Goal: Information Seeking & Learning: Learn about a topic

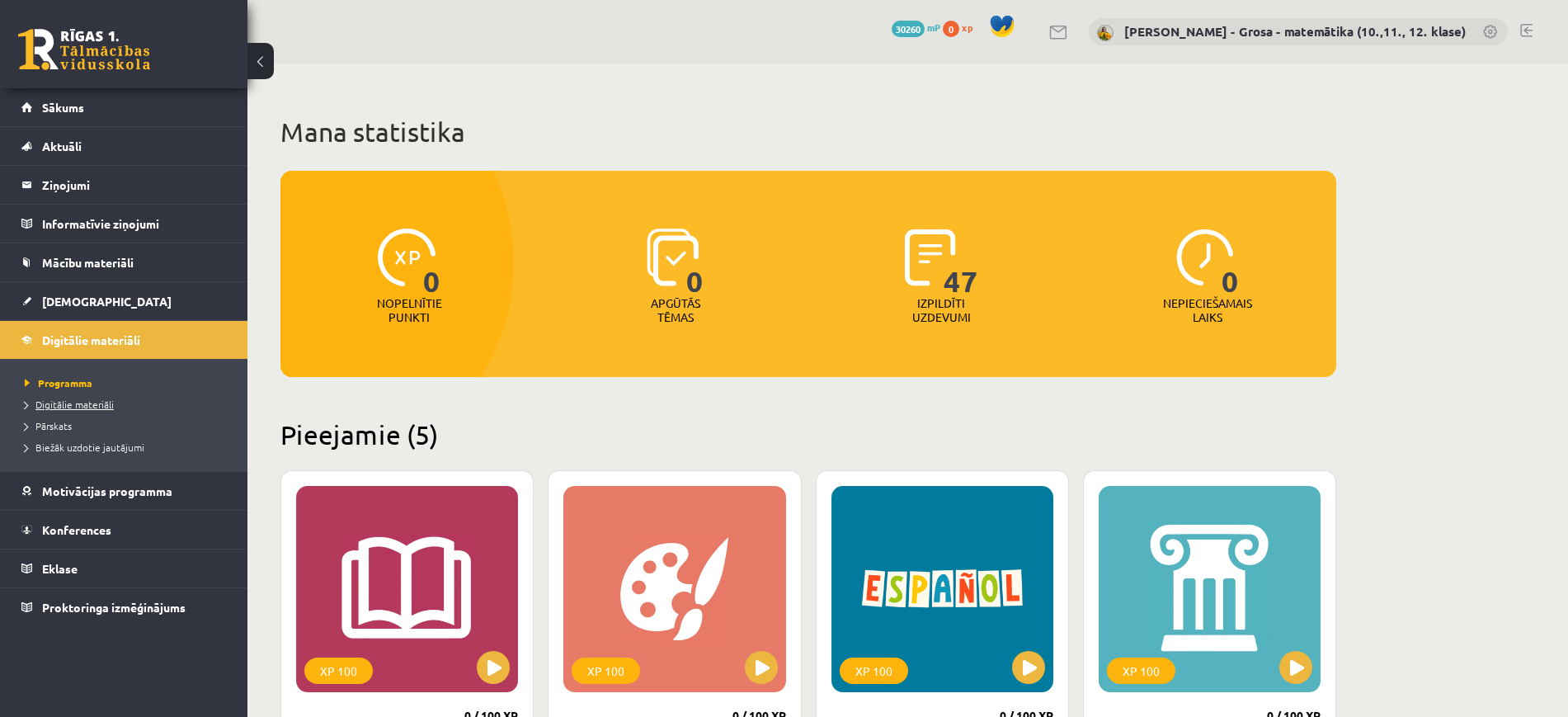
click at [102, 405] on span "Digitālie materiāli" at bounding box center [69, 404] width 89 height 13
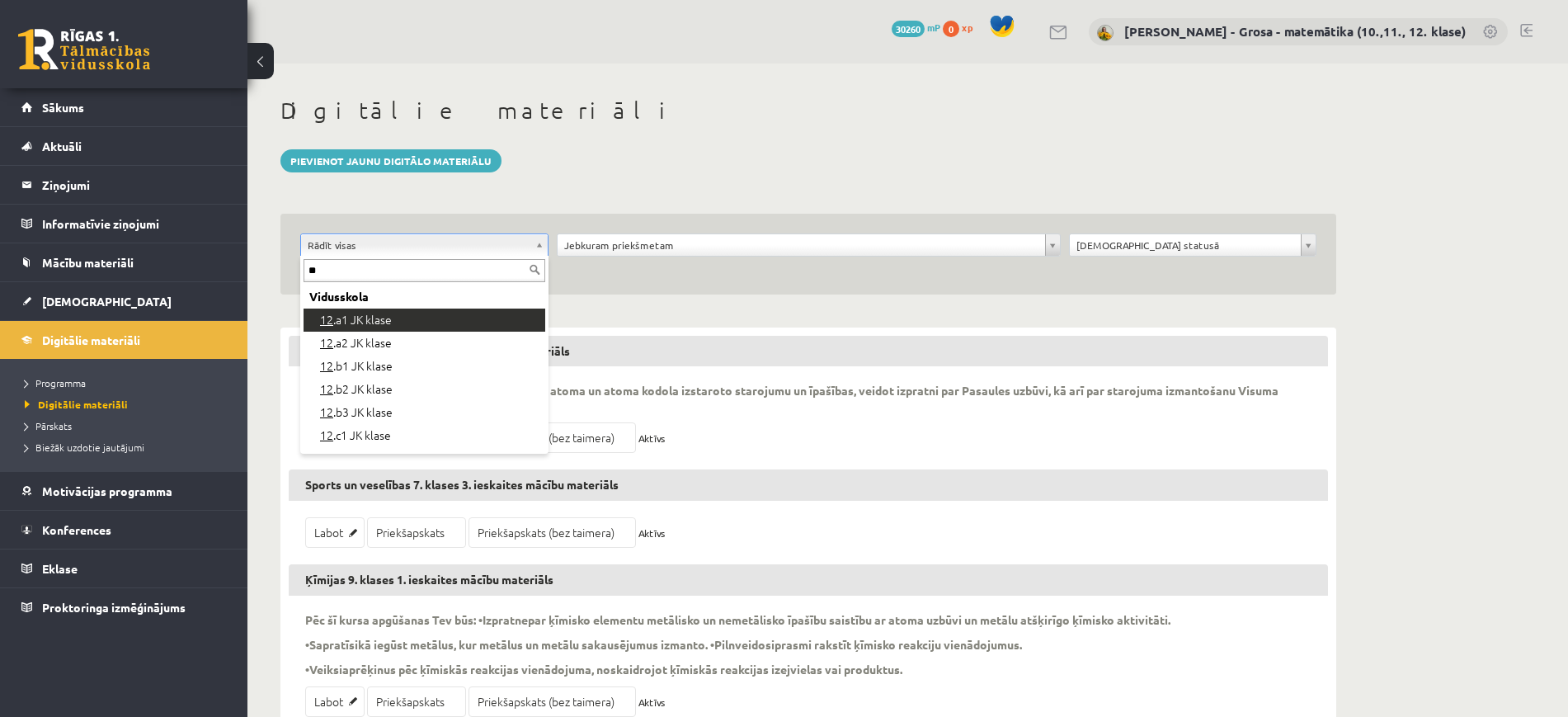
type input "**"
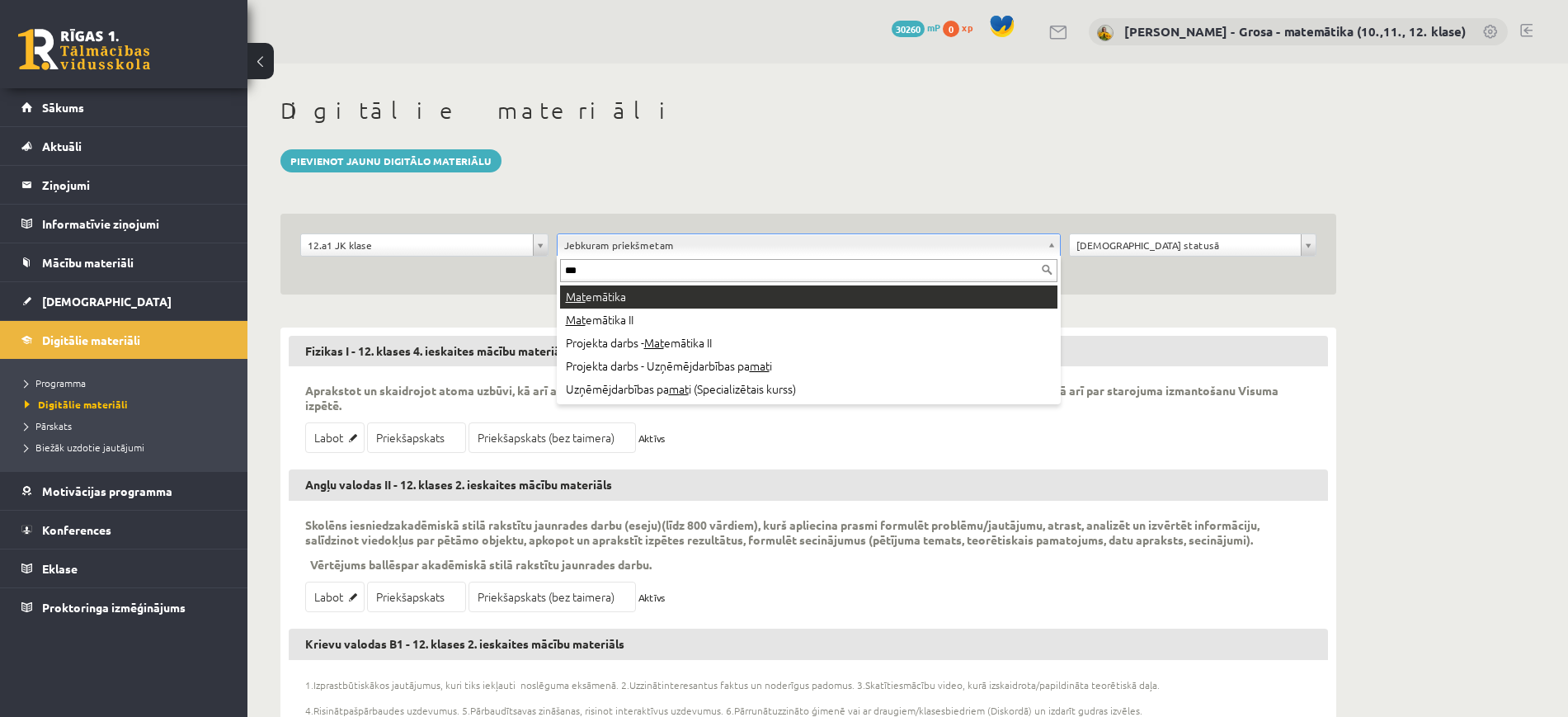
type input "***"
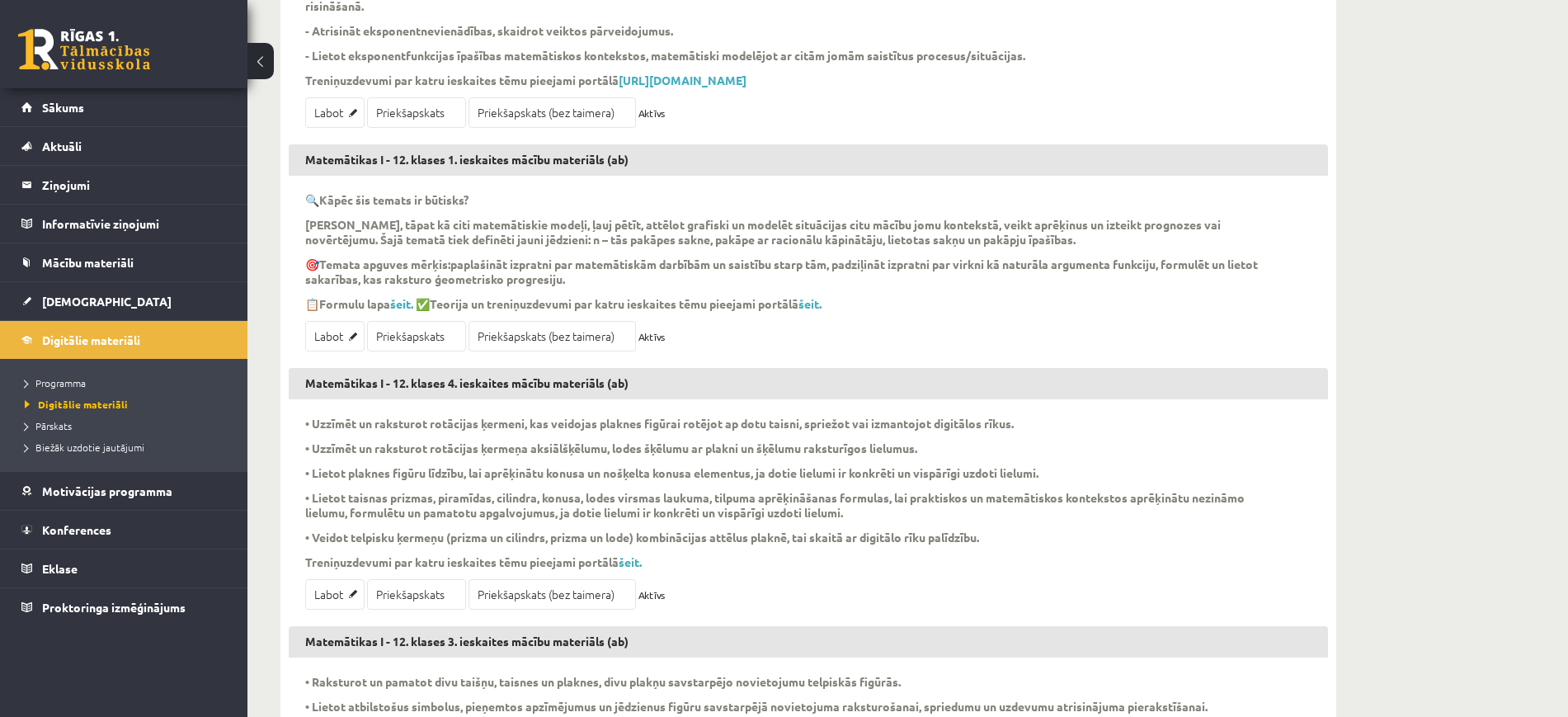
scroll to position [516, 0]
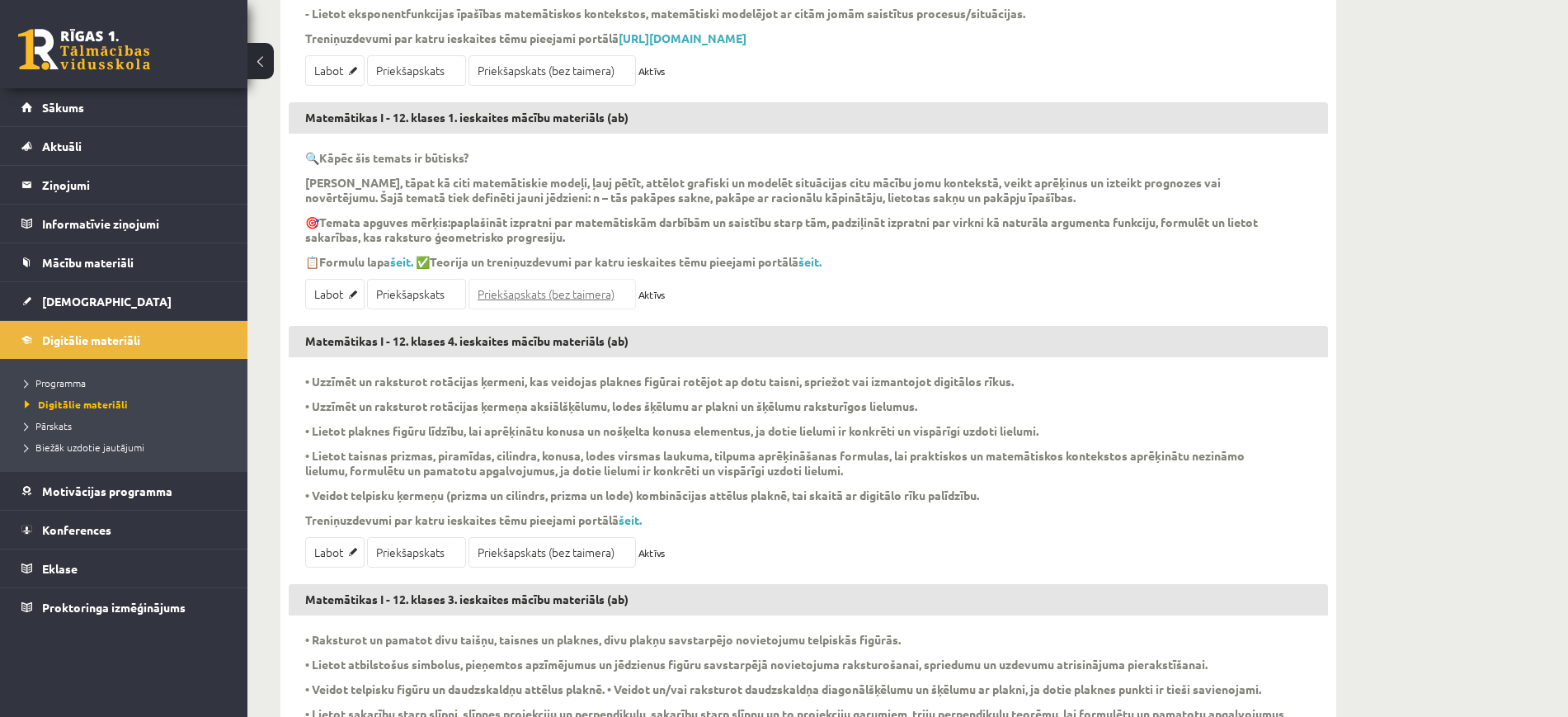
click at [490, 303] on link "Priekšapskats (bez taimera)" at bounding box center [552, 294] width 167 height 31
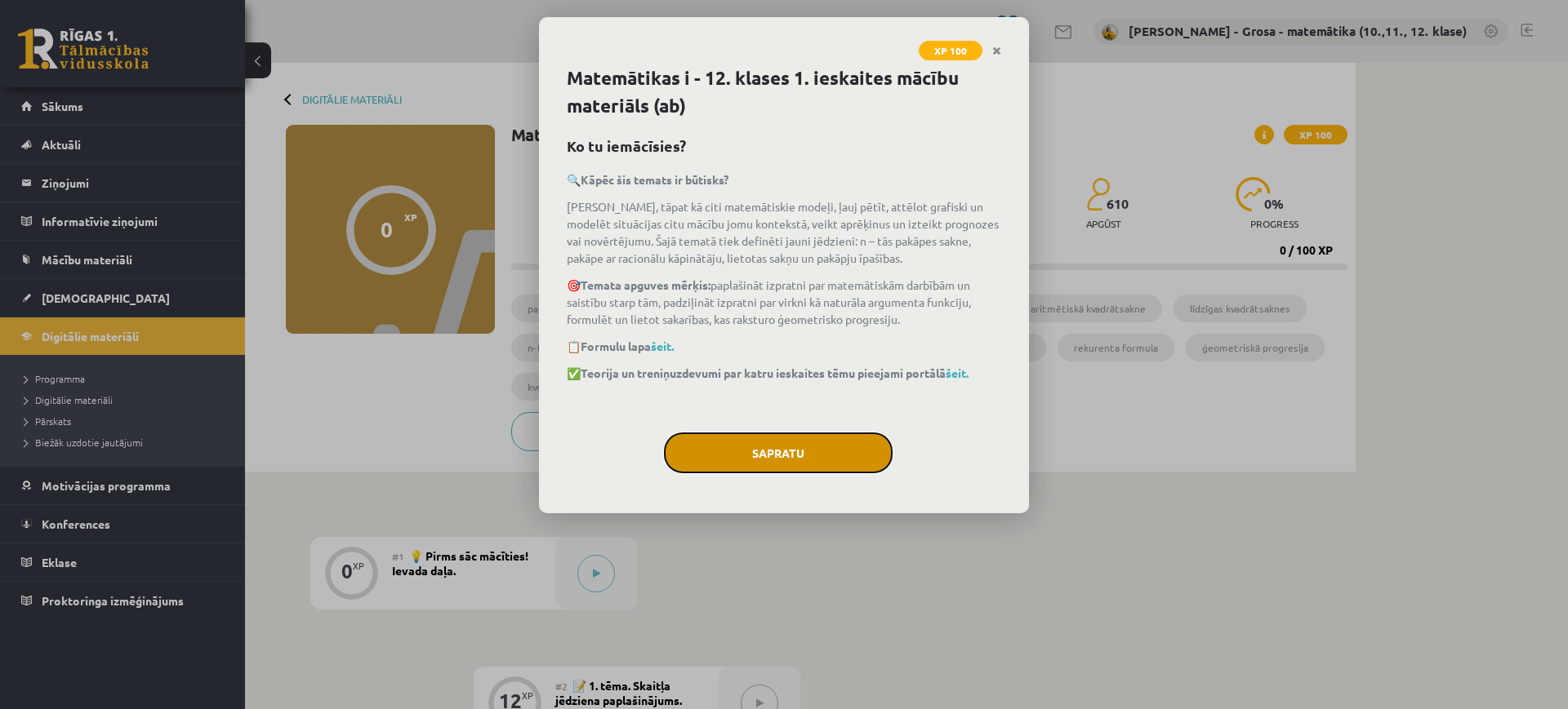
click at [821, 457] on button "Sapratu" at bounding box center [778, 452] width 229 height 41
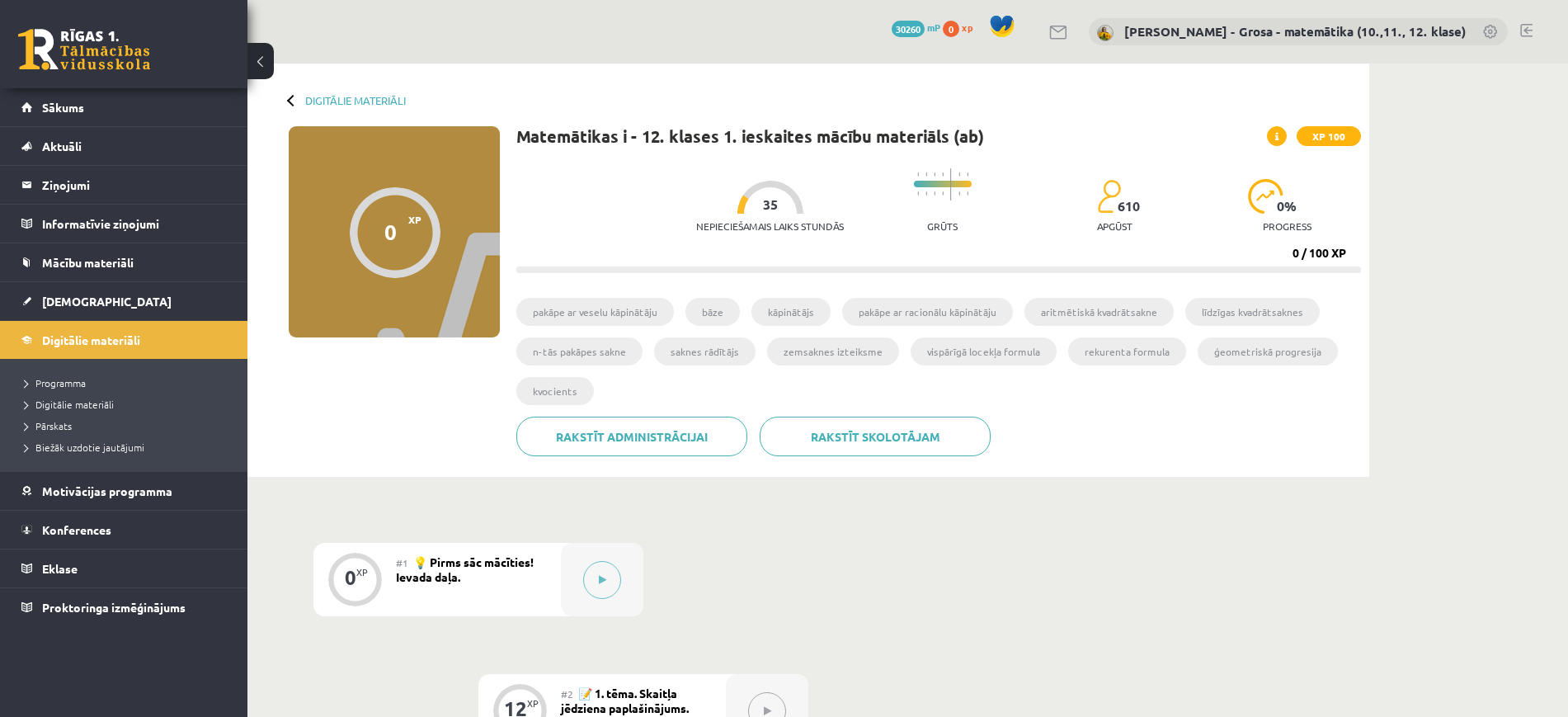
click at [509, 571] on div "#1 💡 Pirms sāc mācīties! Ievada daļa." at bounding box center [478, 580] width 165 height 73
click at [601, 590] on button at bounding box center [602, 580] width 38 height 38
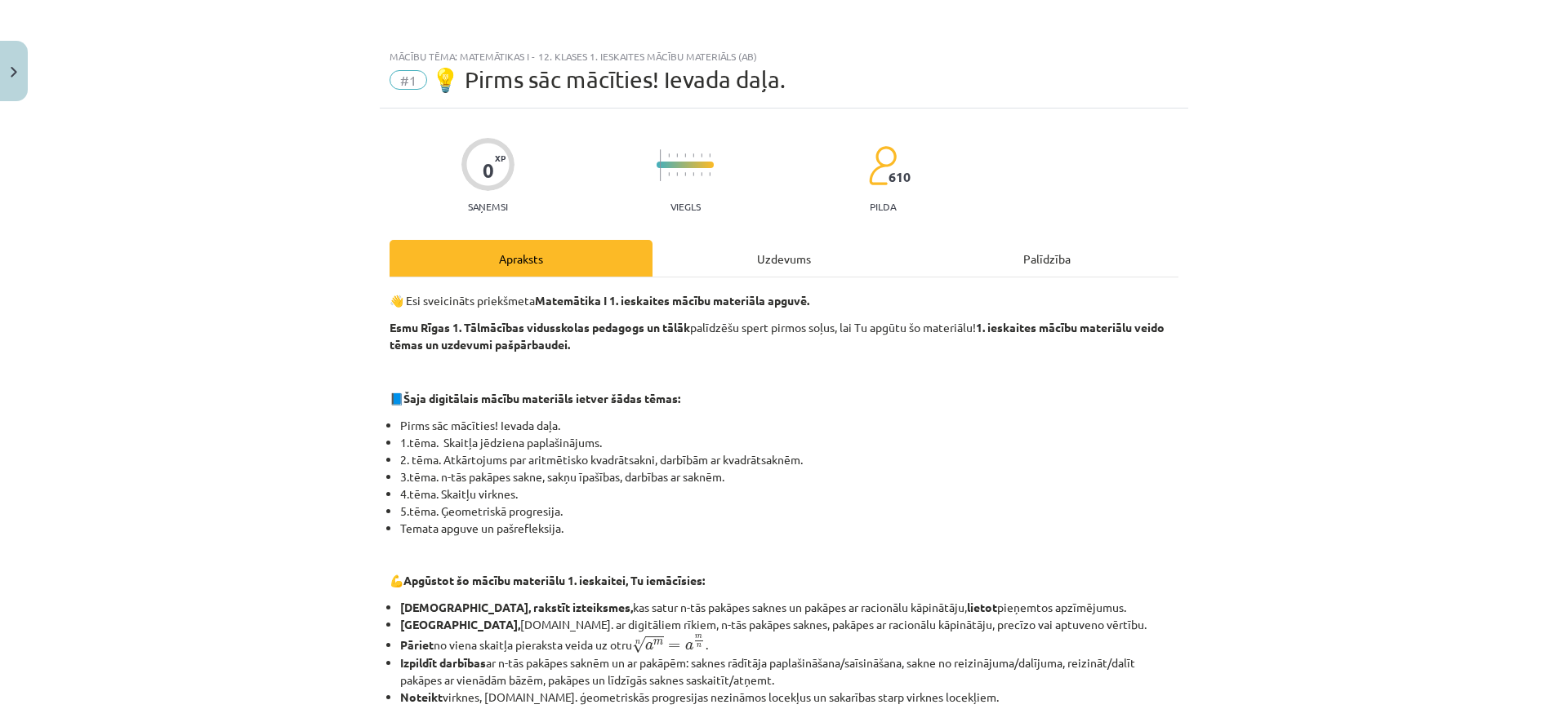
click at [816, 256] on div "Uzdevums" at bounding box center [784, 258] width 263 height 37
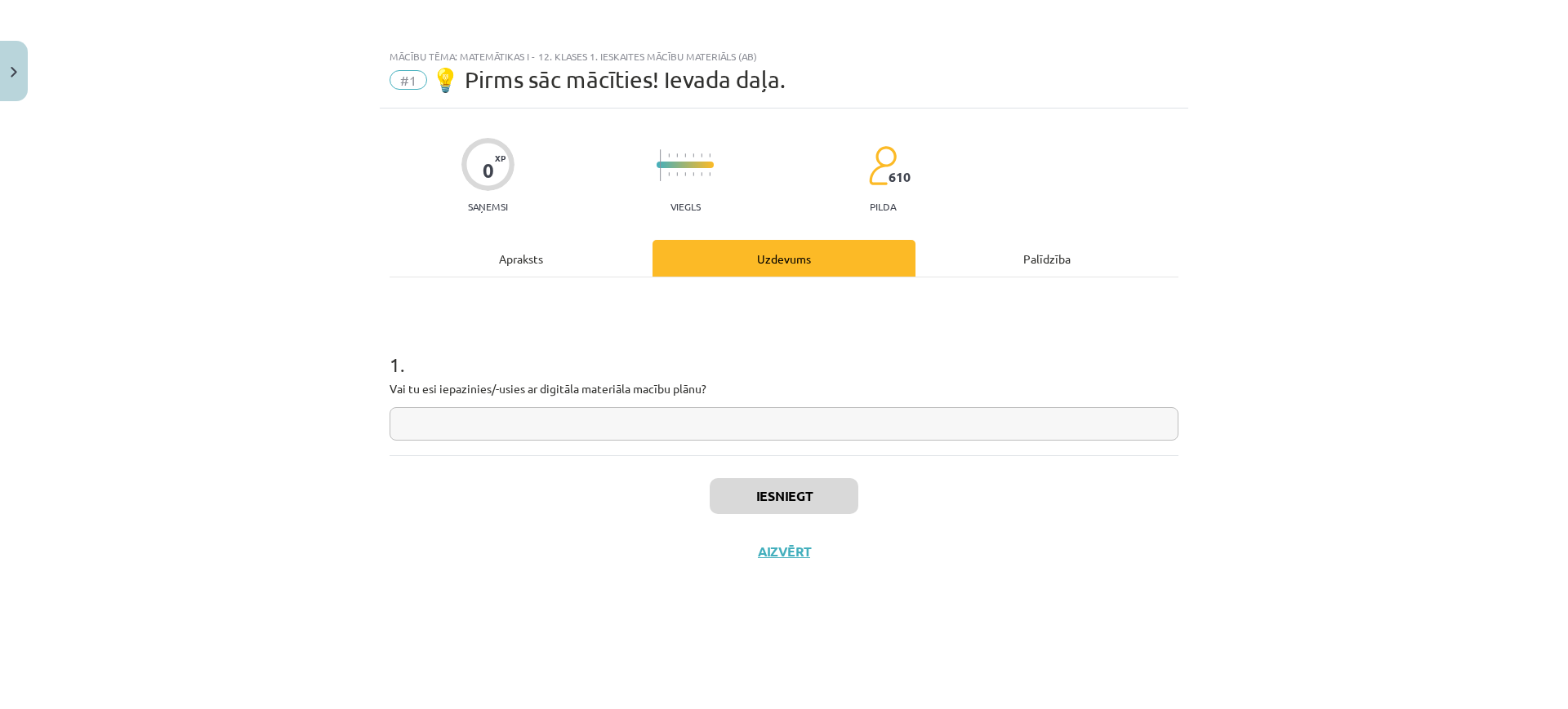
click at [751, 440] on input "text" at bounding box center [784, 425] width 789 height 34
type input "*"
click at [798, 522] on div "Iesniegt Aizvērt" at bounding box center [784, 512] width 789 height 114
click at [796, 504] on button "Iesniegt" at bounding box center [784, 496] width 149 height 36
click at [771, 560] on div "Iesniegt Aizvērt" at bounding box center [784, 512] width 789 height 114
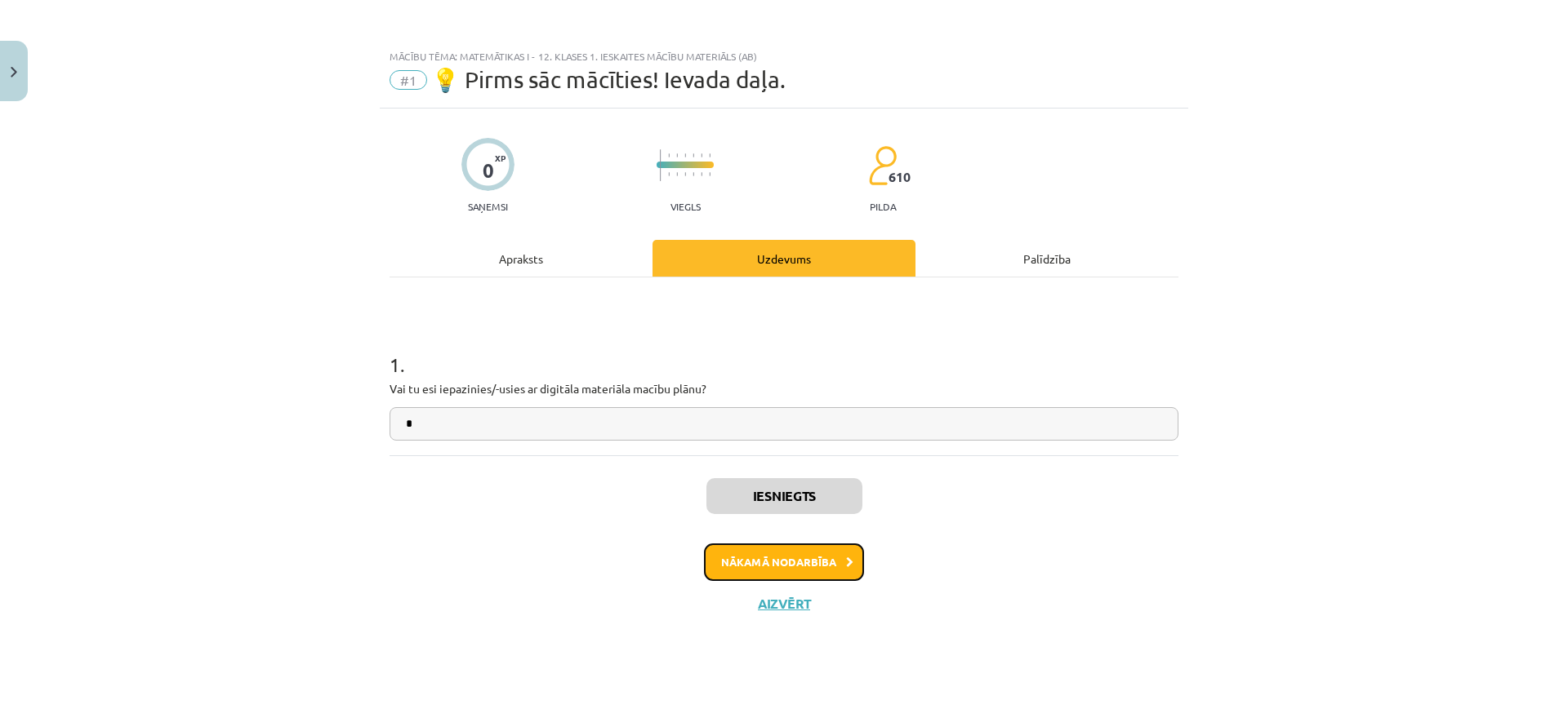
click at [771, 560] on button "Nākamā nodarbība" at bounding box center [784, 562] width 160 height 37
